Goal: Task Accomplishment & Management: Use online tool/utility

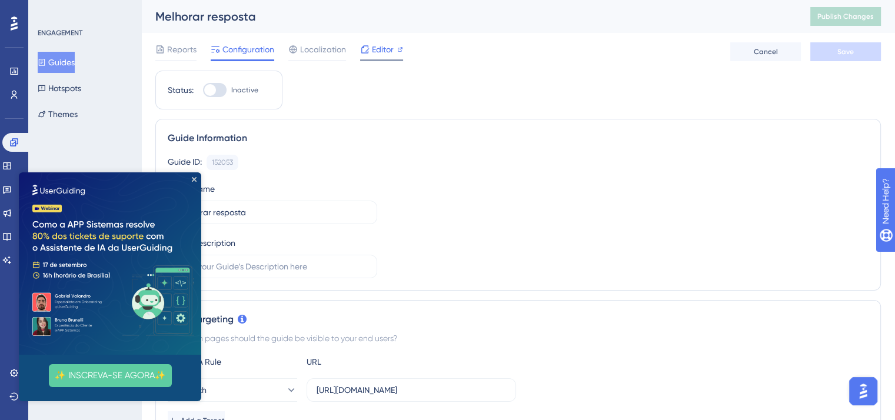
click at [381, 53] on span "Editor" at bounding box center [383, 49] width 22 height 14
click at [195, 180] on icon "Close Preview" at bounding box center [194, 179] width 5 height 5
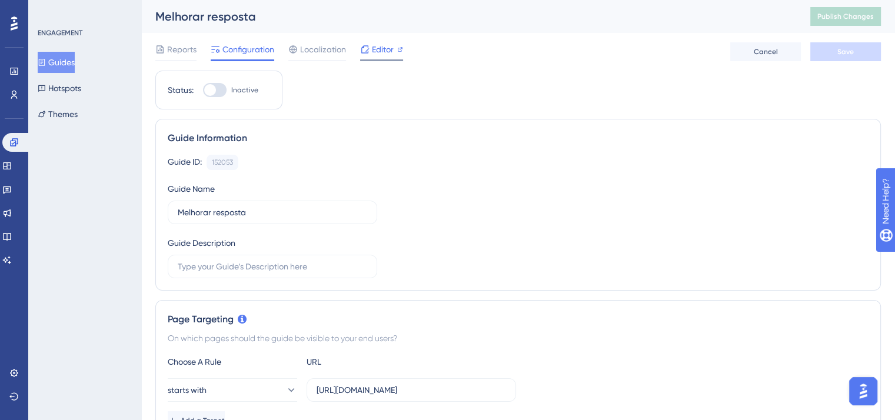
click at [393, 49] on span "Editor" at bounding box center [383, 49] width 22 height 14
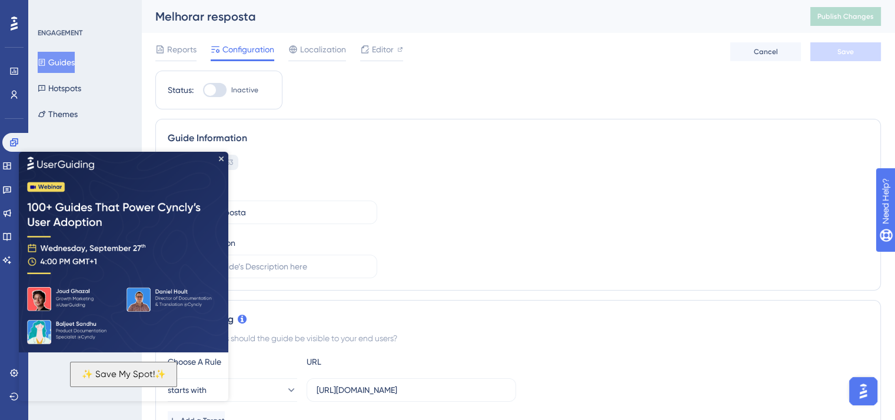
drag, startPoint x: 207, startPoint y: 5, endPoint x: 228, endPoint y: 161, distance: 156.7
click at [239, 166] on div "Guide ID: 152053 Copy" at bounding box center [518, 162] width 701 height 15
click at [226, 157] on img at bounding box center [123, 250] width 209 height 203
click at [226, 152] on img at bounding box center [123, 250] width 209 height 203
click at [222, 157] on icon "Close Preview" at bounding box center [221, 158] width 5 height 5
